Goal: Find specific page/section: Find specific page/section

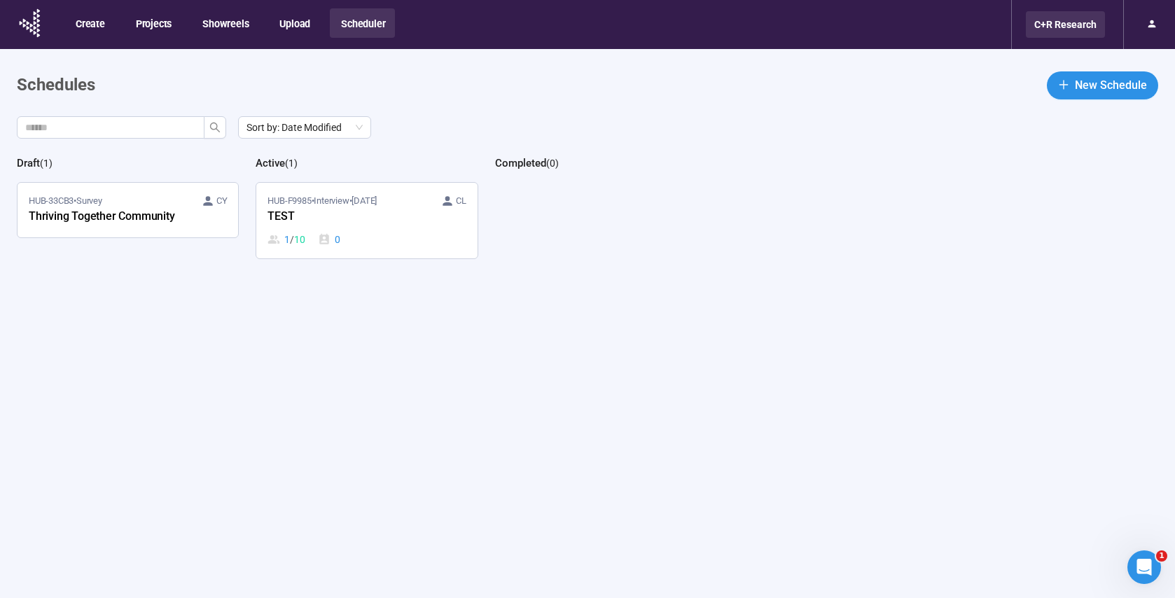
click at [1047, 29] on div "C+R Research" at bounding box center [1065, 24] width 79 height 27
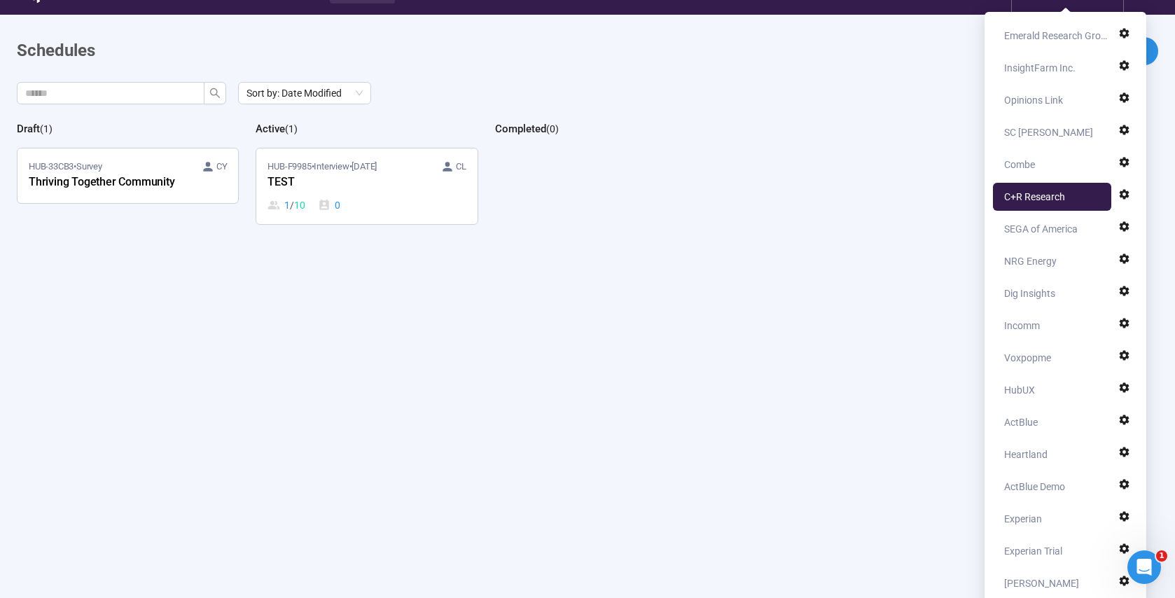
scroll to position [33, 0]
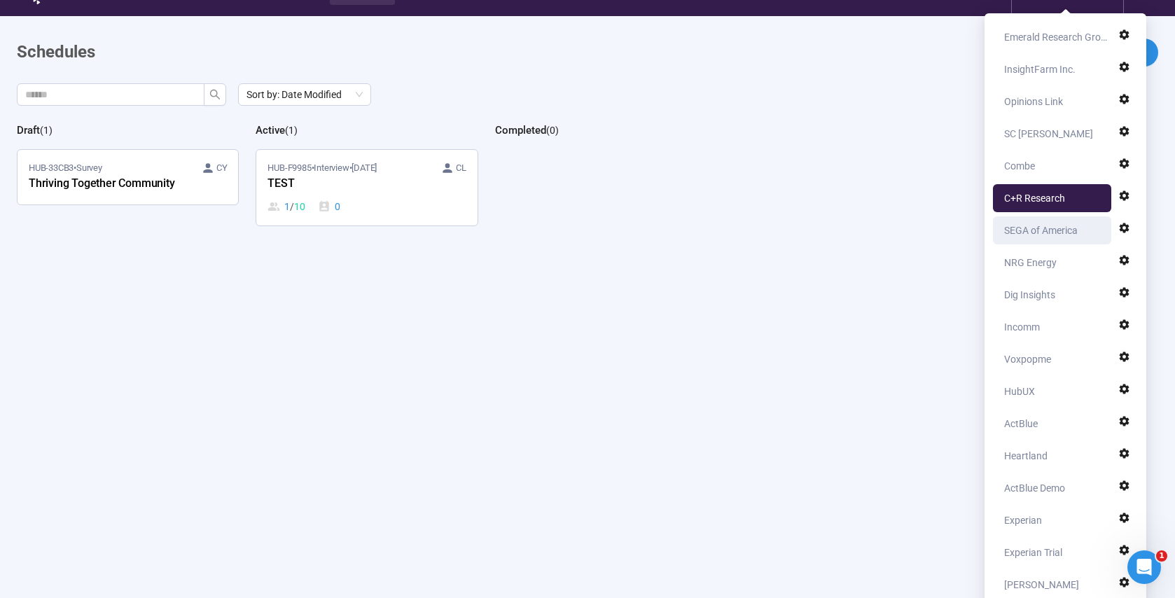
click at [1040, 233] on div "SEGA of America" at bounding box center [1041, 230] width 74 height 28
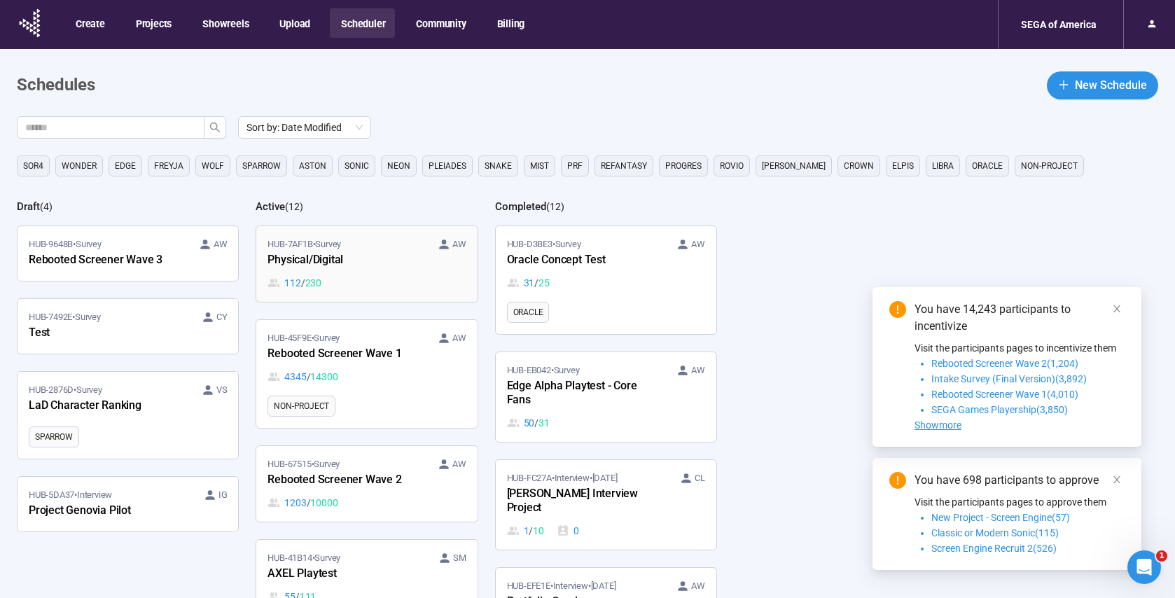
click at [387, 273] on div "HUB-7AF1B • Survey AW Physical/Digital 112 / 230" at bounding box center [366, 263] width 198 height 53
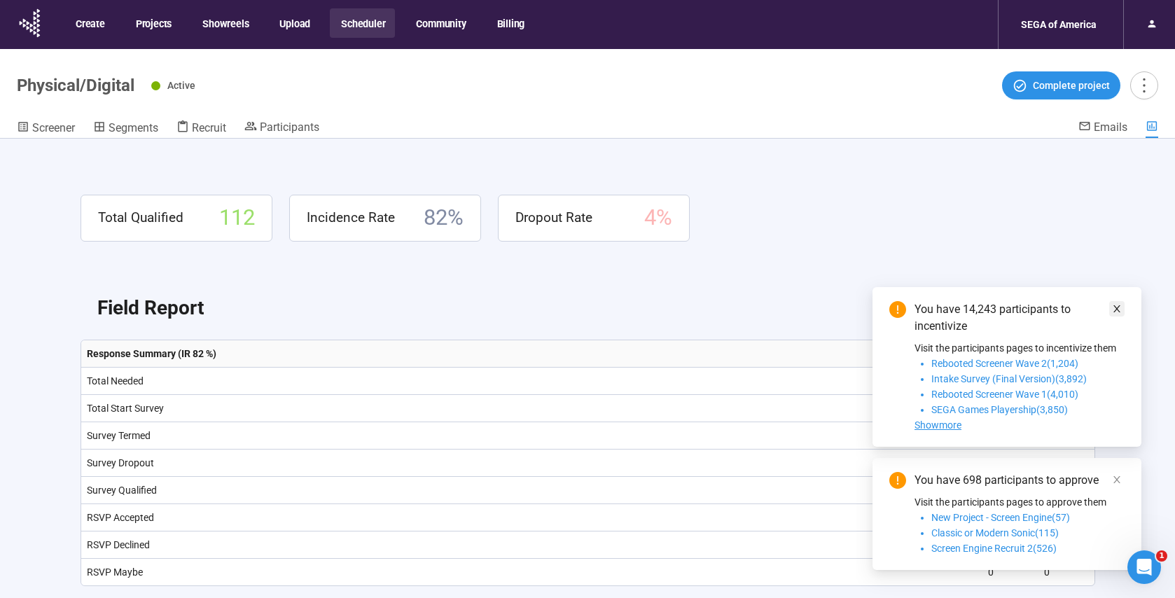
click at [1115, 313] on icon "close" at bounding box center [1117, 309] width 10 height 10
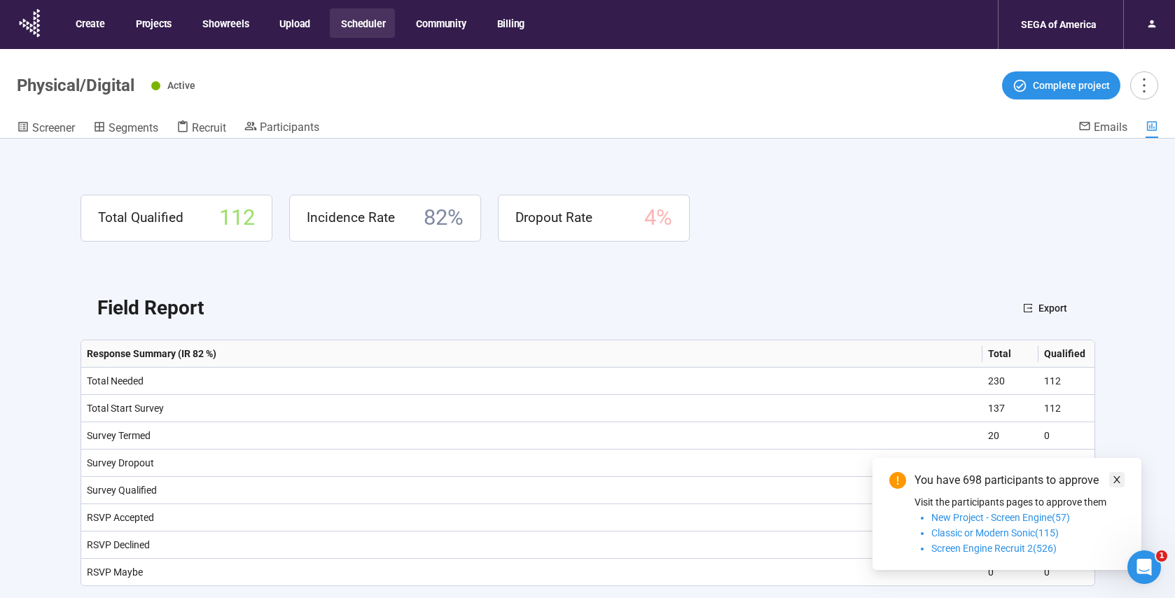
click at [1115, 480] on icon "close" at bounding box center [1116, 479] width 7 height 7
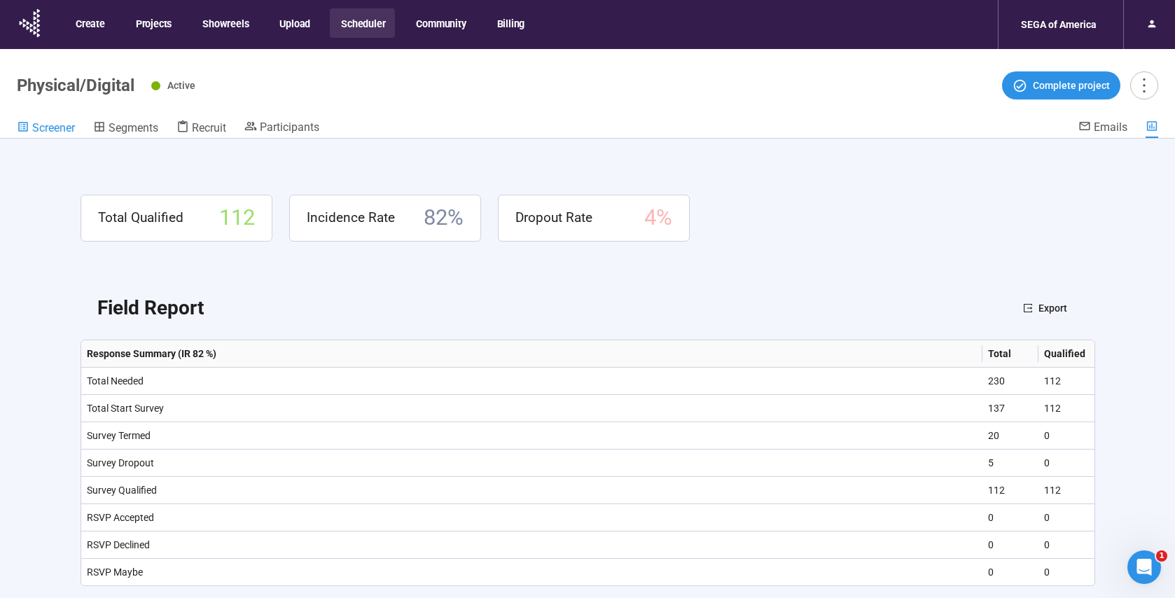
click at [53, 128] on span "Screener" at bounding box center [53, 127] width 43 height 13
